Goal: Information Seeking & Learning: Learn about a topic

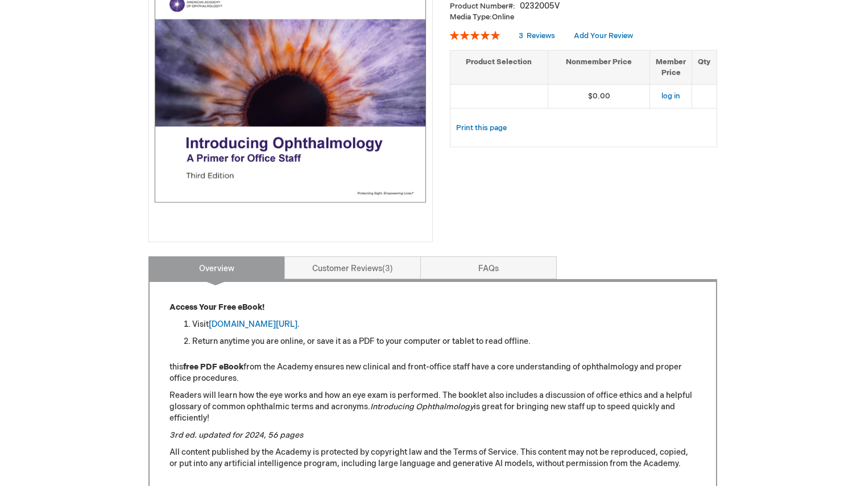
scroll to position [114, 0]
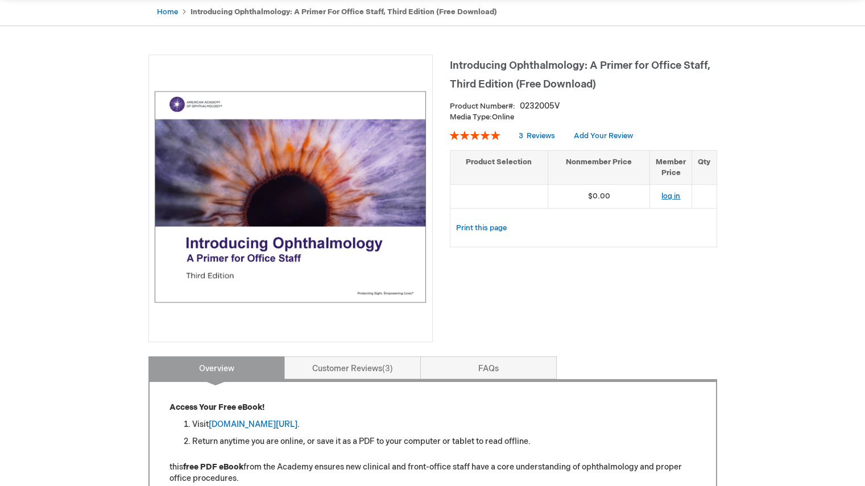
click at [672, 196] on link "log in" at bounding box center [670, 196] width 19 height 9
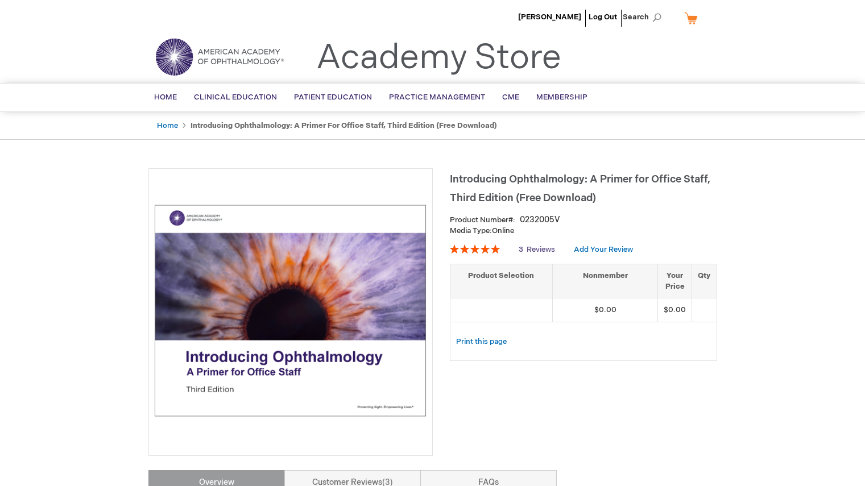
click at [533, 248] on span "Reviews" at bounding box center [541, 249] width 28 height 9
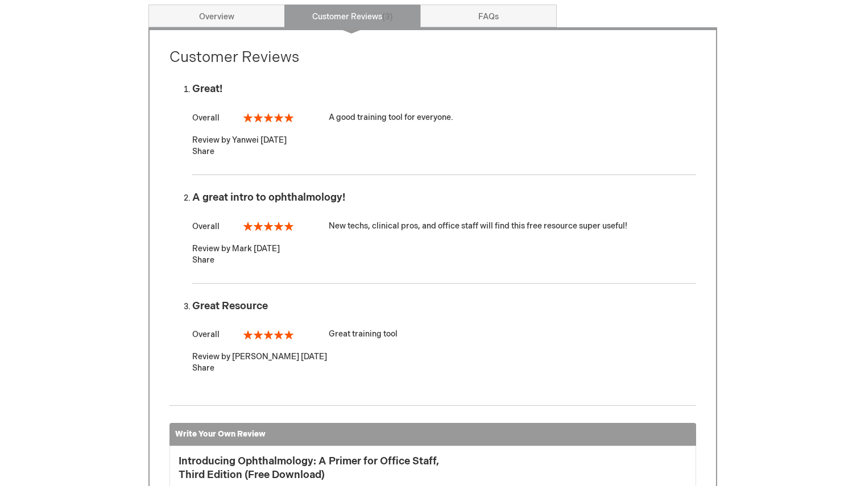
scroll to position [465, 0]
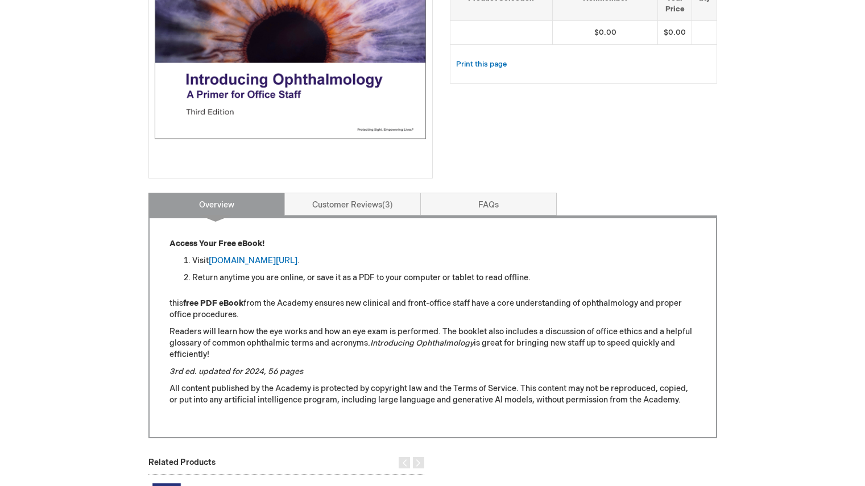
scroll to position [284, 0]
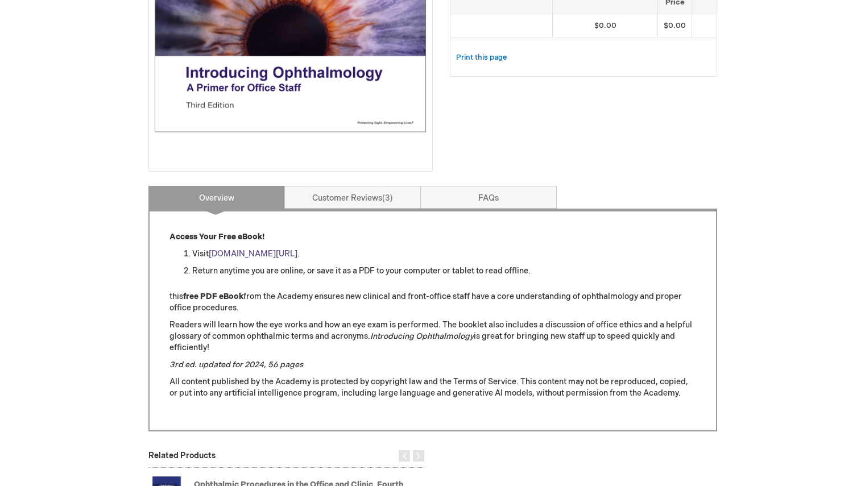
click at [260, 254] on link "[DOMAIN_NAME][URL]" at bounding box center [253, 254] width 89 height 10
